Goal: Find specific page/section: Find specific page/section

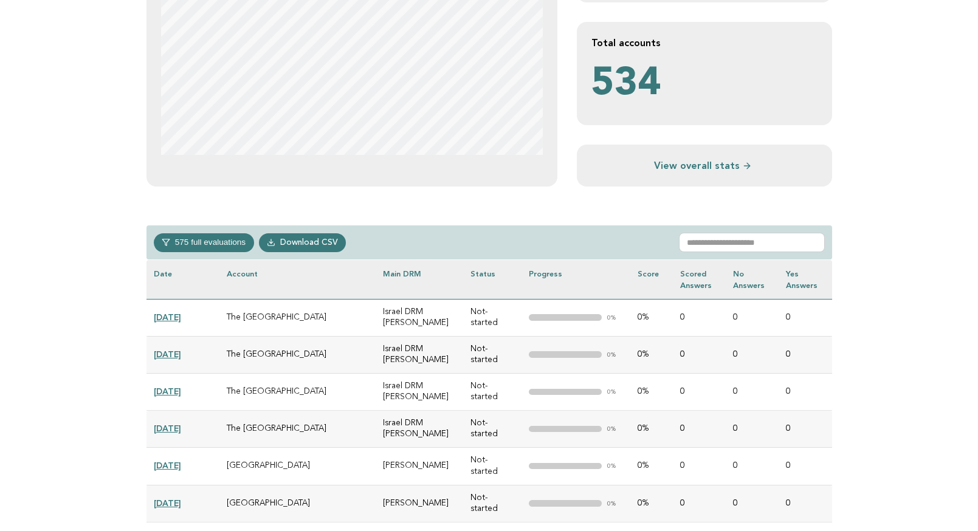
scroll to position [359, 0]
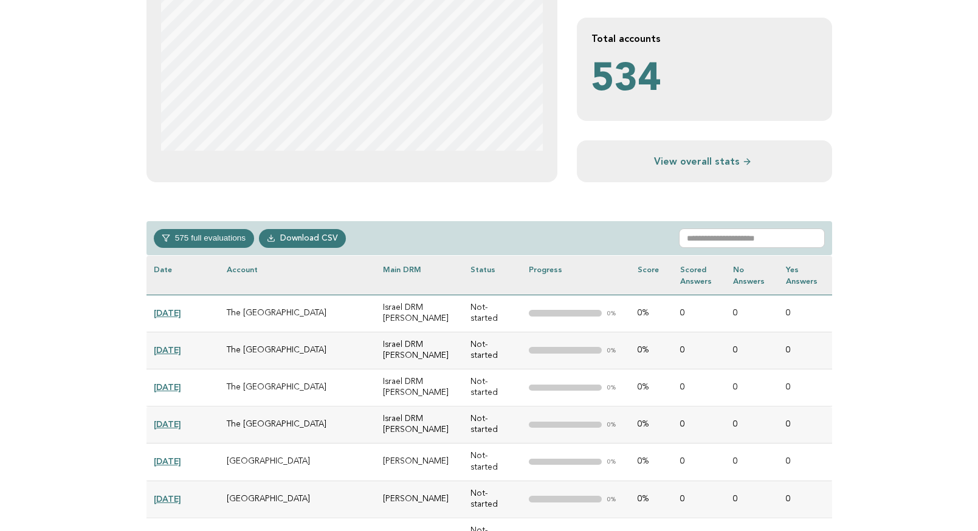
click at [225, 237] on button "575 full evaluations" at bounding box center [204, 238] width 100 height 18
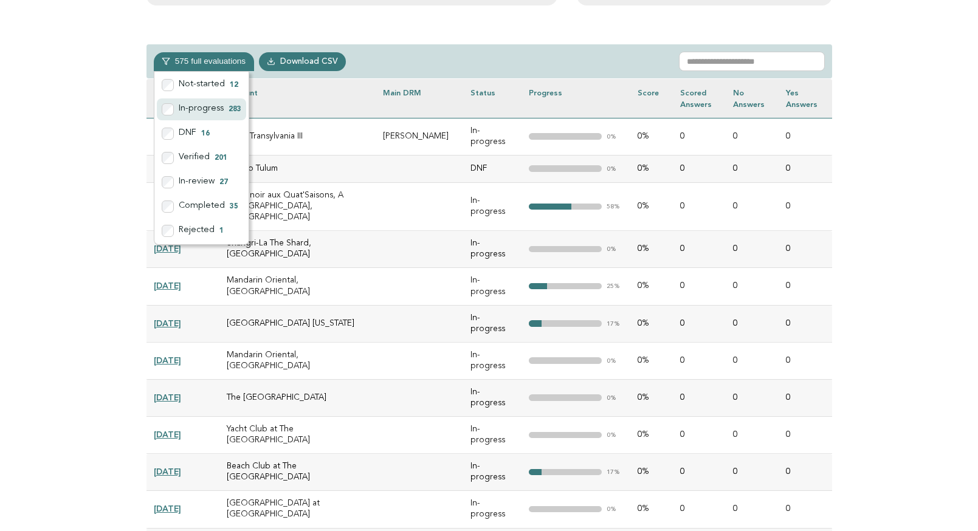
scroll to position [536, 0]
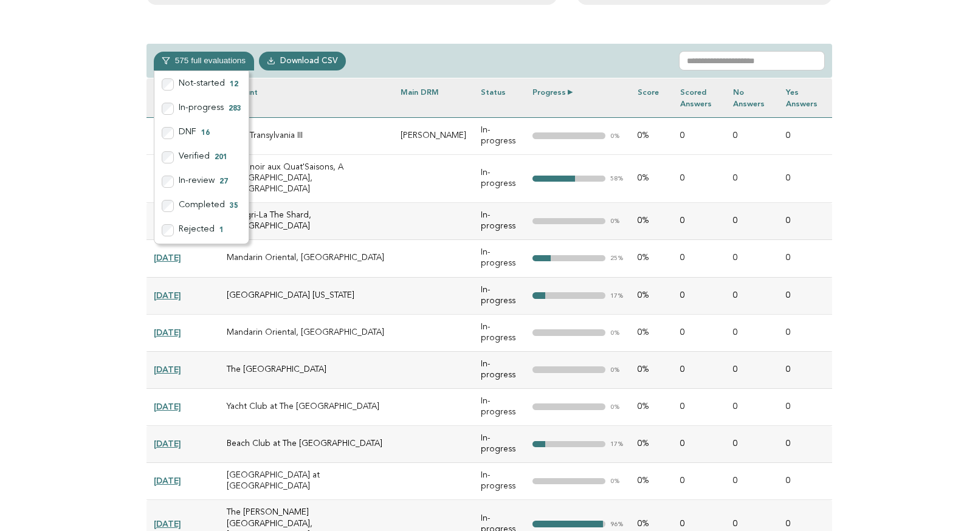
click at [569, 94] on th "Progress" at bounding box center [577, 97] width 105 height 39
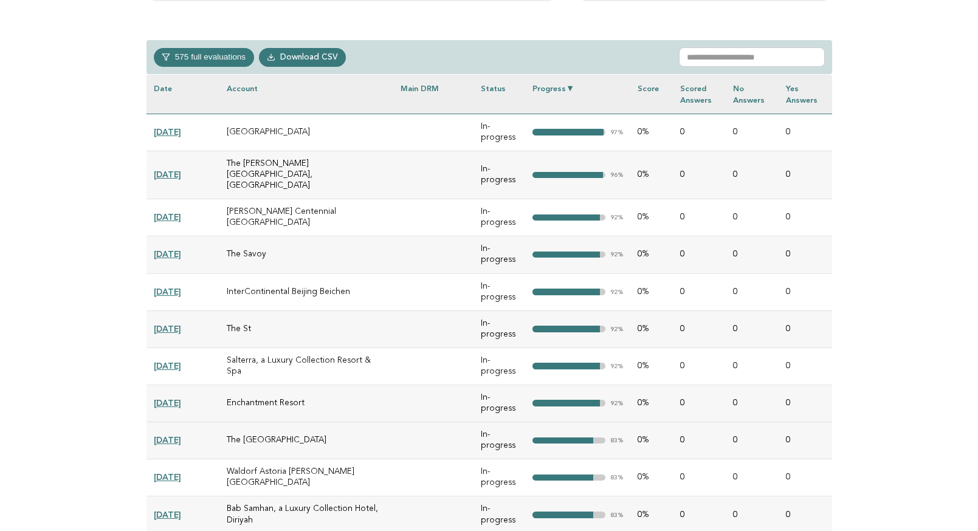
scroll to position [537, 0]
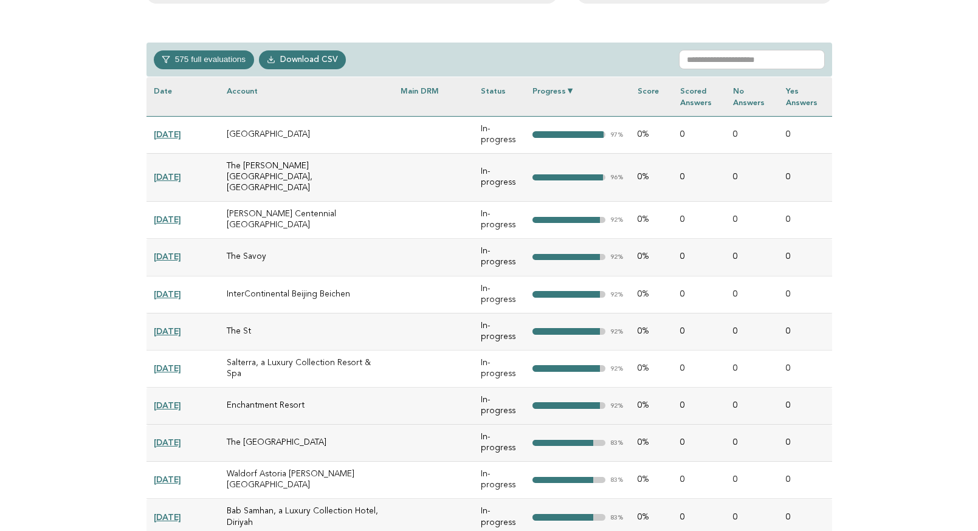
click at [180, 136] on link "[DATE]" at bounding box center [167, 135] width 27 height 10
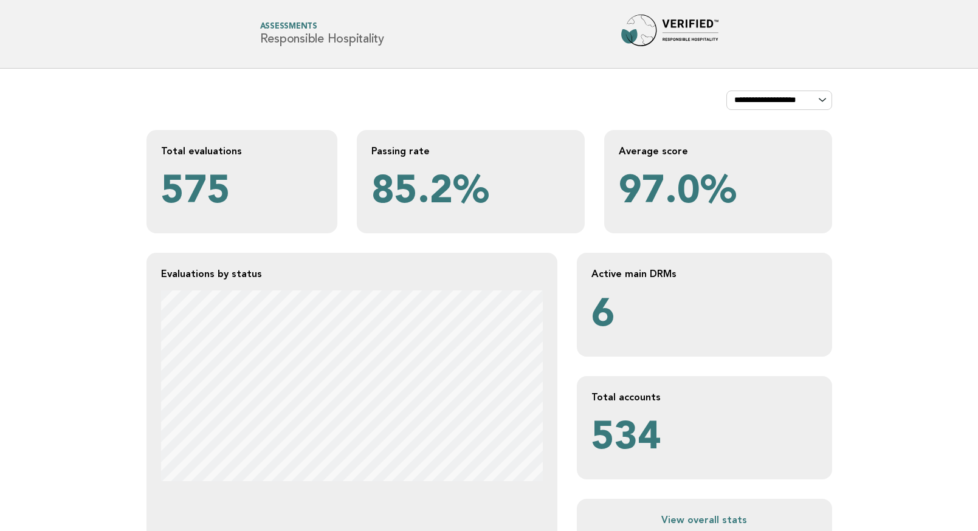
scroll to position [537, 0]
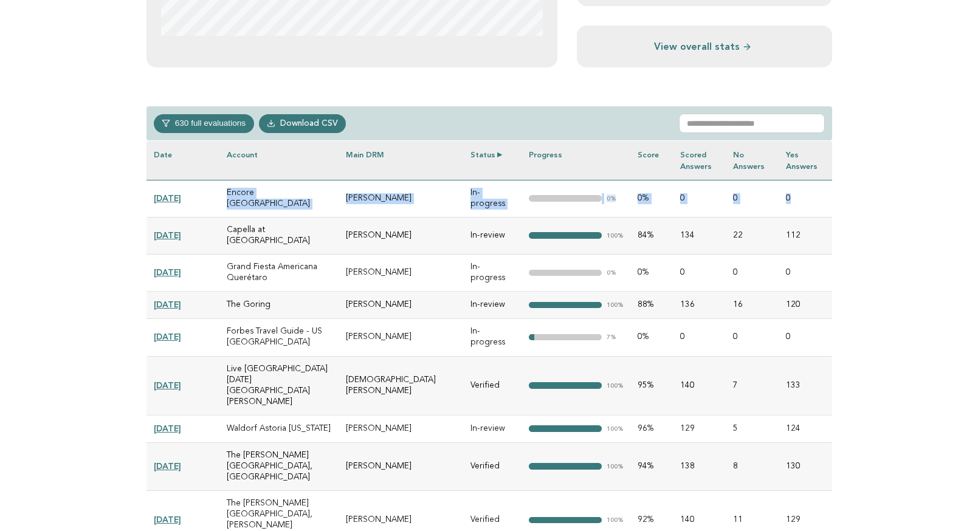
scroll to position [511, 0]
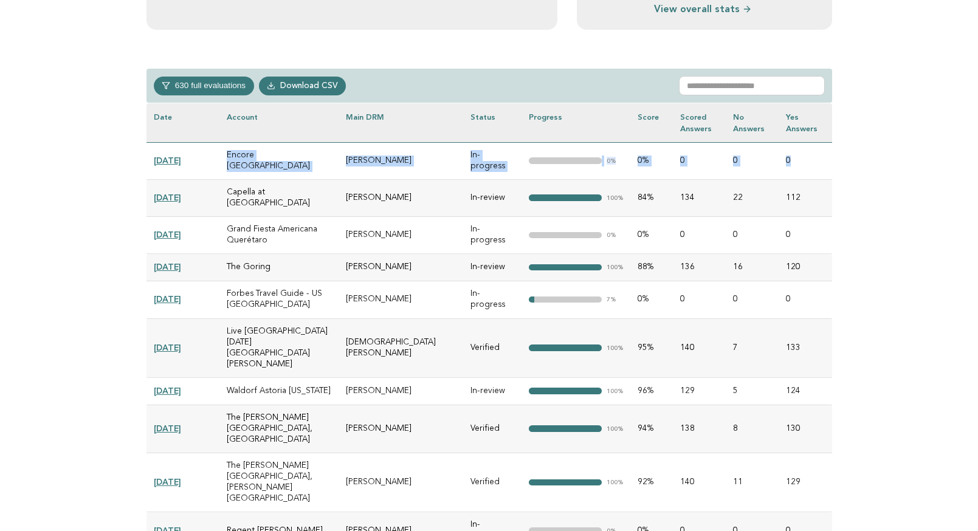
click at [203, 86] on button "630 full evaluations" at bounding box center [204, 86] width 100 height 18
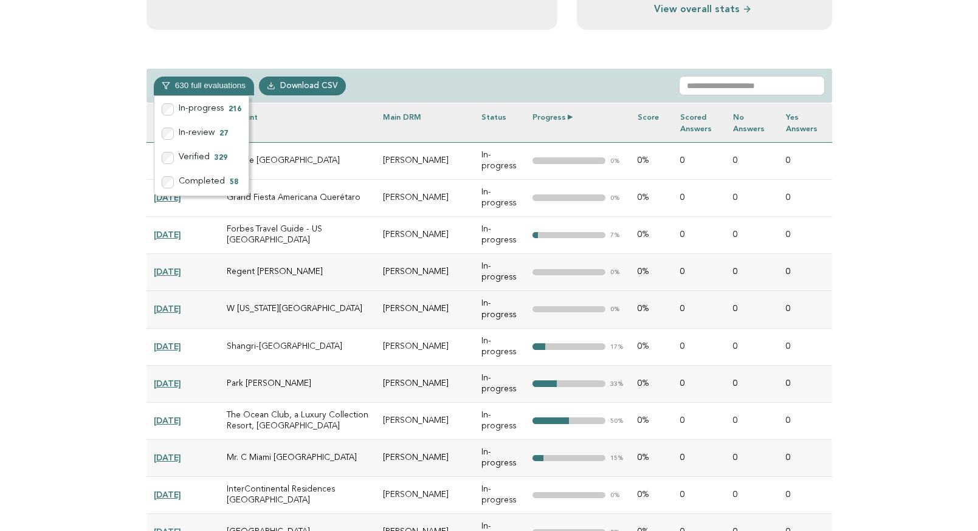
click at [558, 120] on th "Progress" at bounding box center [577, 122] width 105 height 39
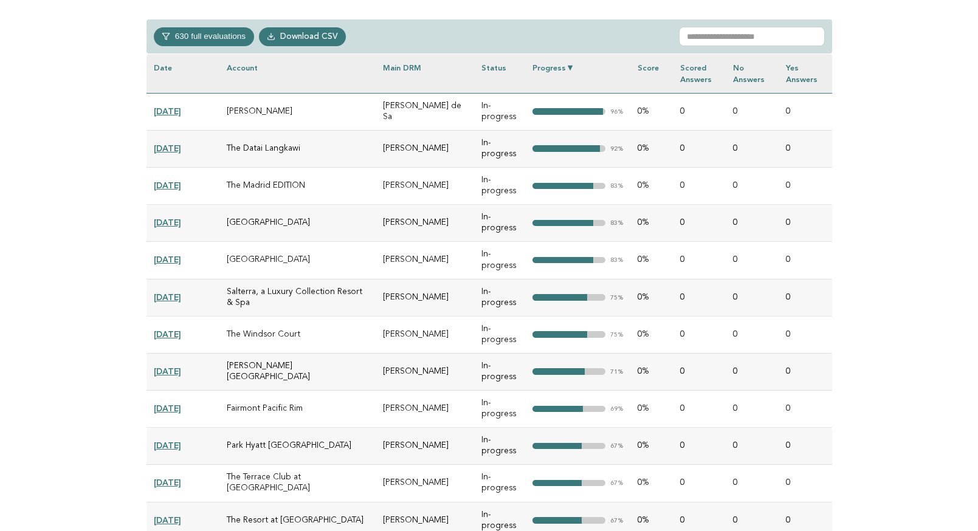
scroll to position [570, 0]
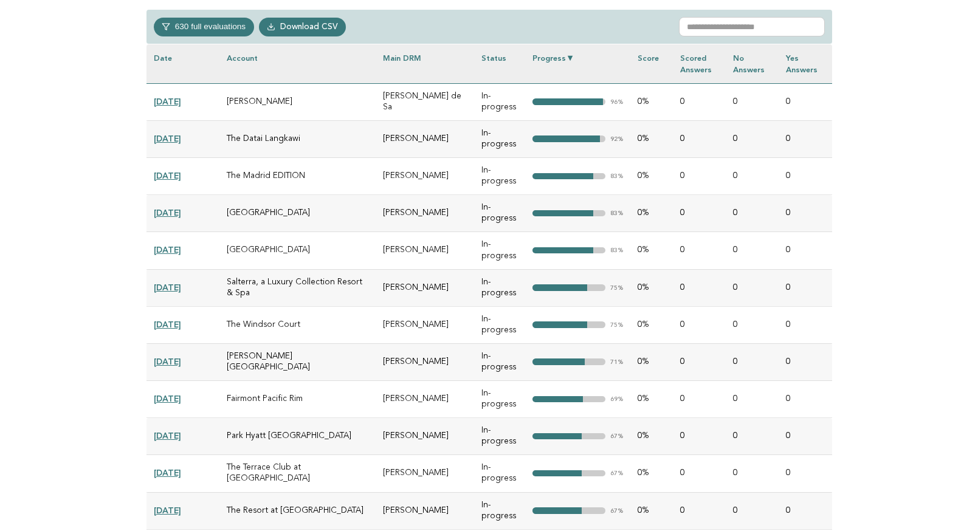
click at [179, 105] on link "[DATE]" at bounding box center [167, 102] width 27 height 10
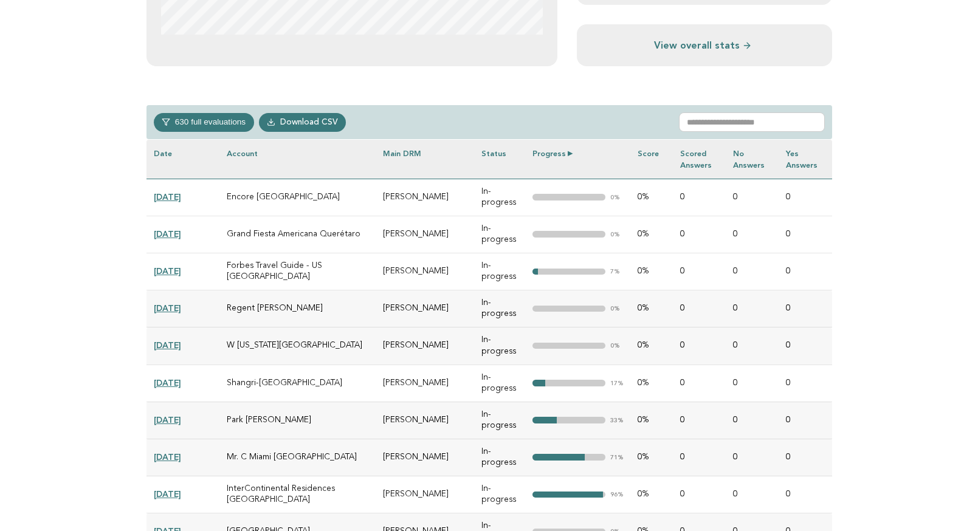
scroll to position [482, 0]
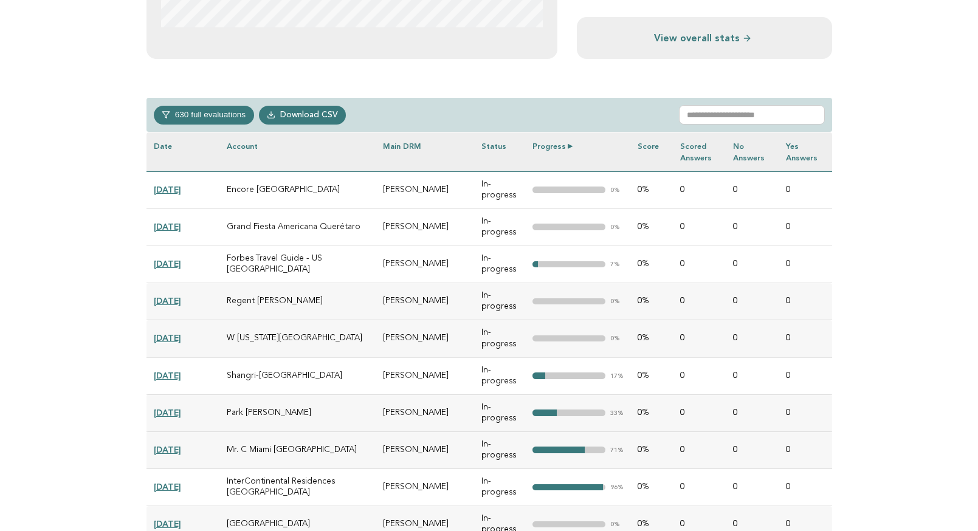
click at [559, 147] on th "Progress" at bounding box center [577, 152] width 105 height 39
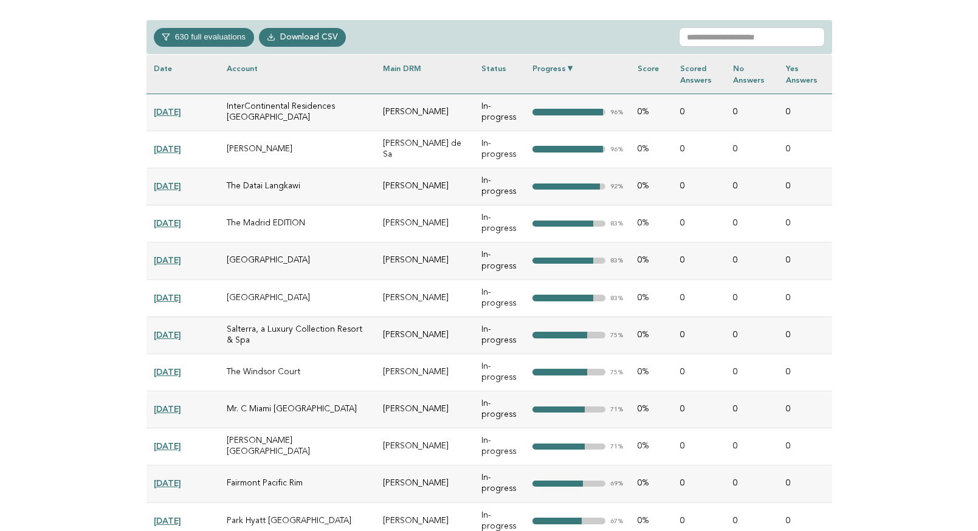
scroll to position [540, 0]
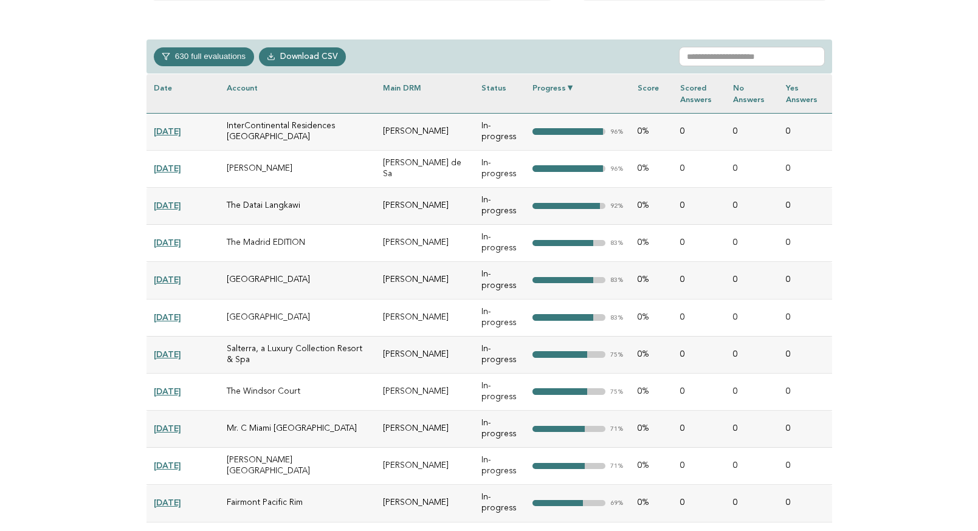
click at [212, 55] on button "630 full evaluations" at bounding box center [204, 56] width 100 height 18
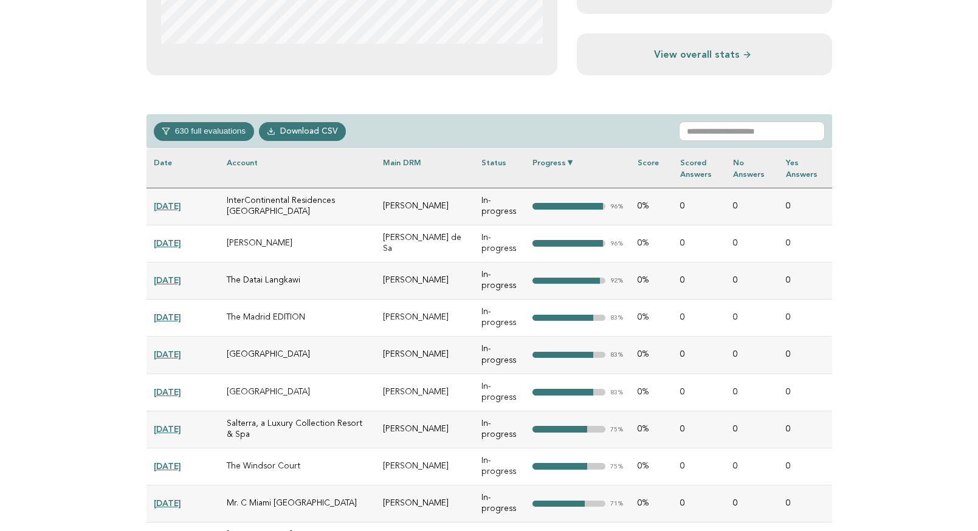
scroll to position [468, 0]
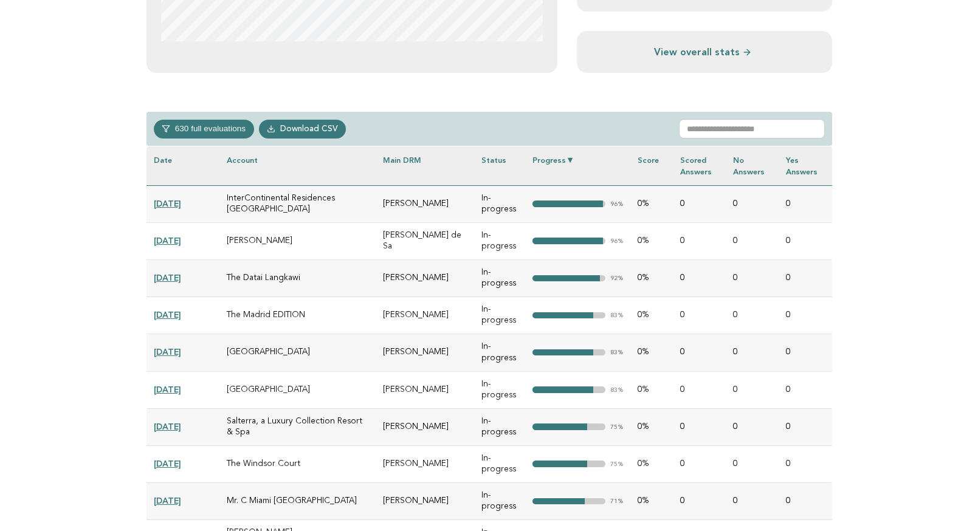
click at [190, 132] on button "630 full evaluations" at bounding box center [204, 129] width 100 height 18
drag, startPoint x: 191, startPoint y: 177, endPoint x: 184, endPoint y: 178, distance: 6.8
click at [191, 177] on label "In-review 28" at bounding box center [201, 177] width 89 height 22
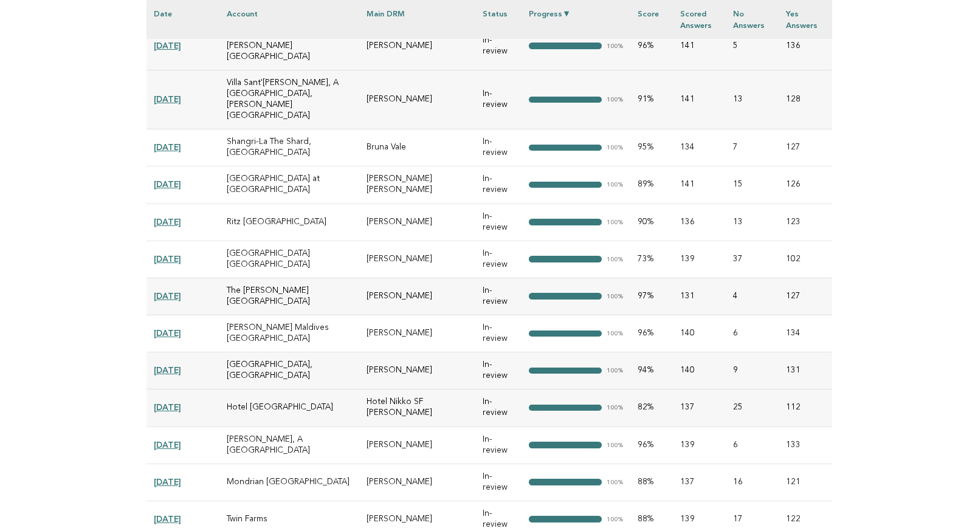
scroll to position [1040, 0]
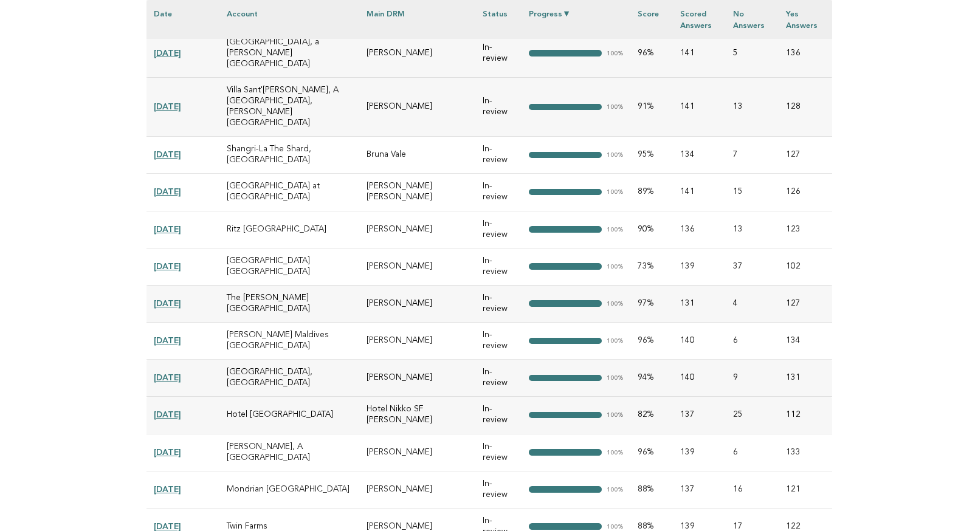
drag, startPoint x: 354, startPoint y: 154, endPoint x: 428, endPoint y: 152, distance: 73.6
click at [428, 211] on td "[PERSON_NAME]" at bounding box center [417, 229] width 116 height 37
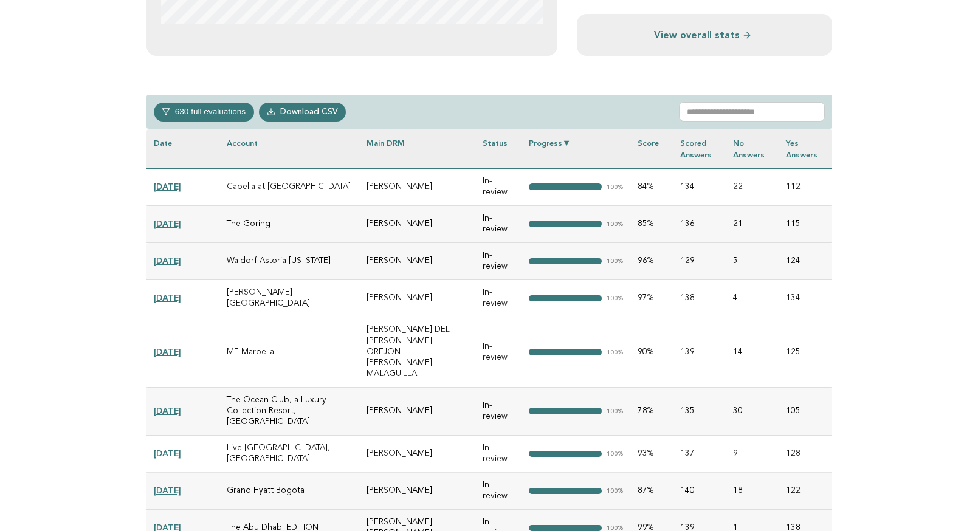
scroll to position [484, 0]
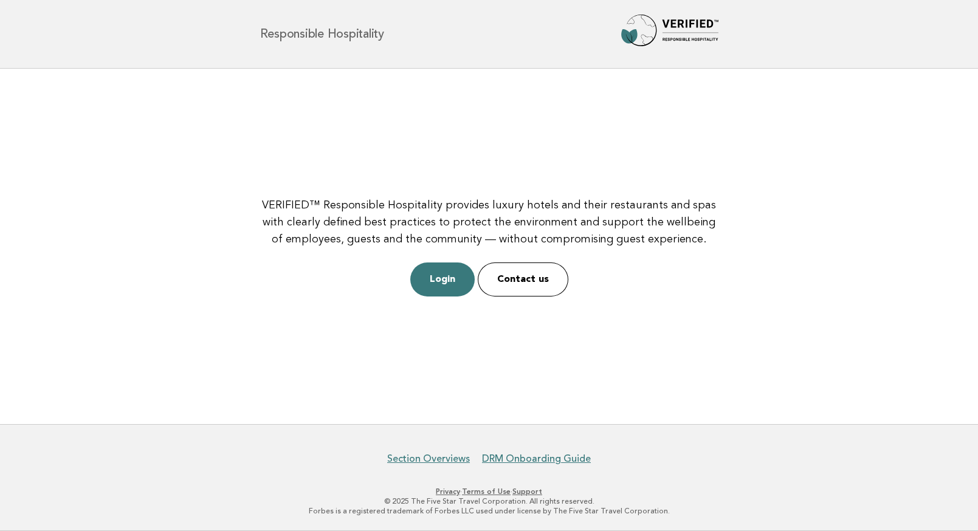
click at [796, 171] on main "VERIFIED™ Responsible Hospitality provides luxury hotels and their restaurants …" at bounding box center [489, 247] width 978 height 356
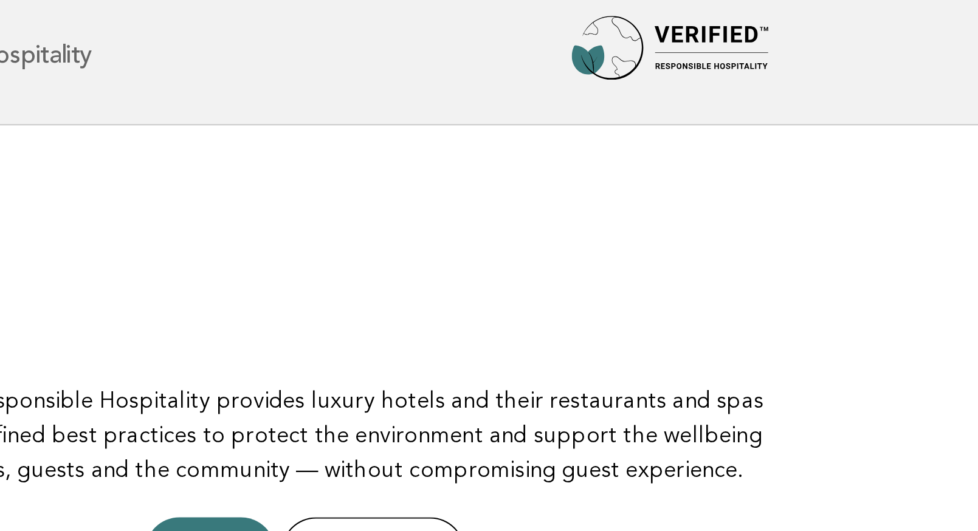
drag, startPoint x: 691, startPoint y: 78, endPoint x: 670, endPoint y: 108, distance: 36.6
click at [670, 108] on main "VERIFIED™ Responsible Hospitality provides luxury hotels and their restaurants …" at bounding box center [489, 247] width 978 height 356
